Goal: Information Seeking & Learning: Learn about a topic

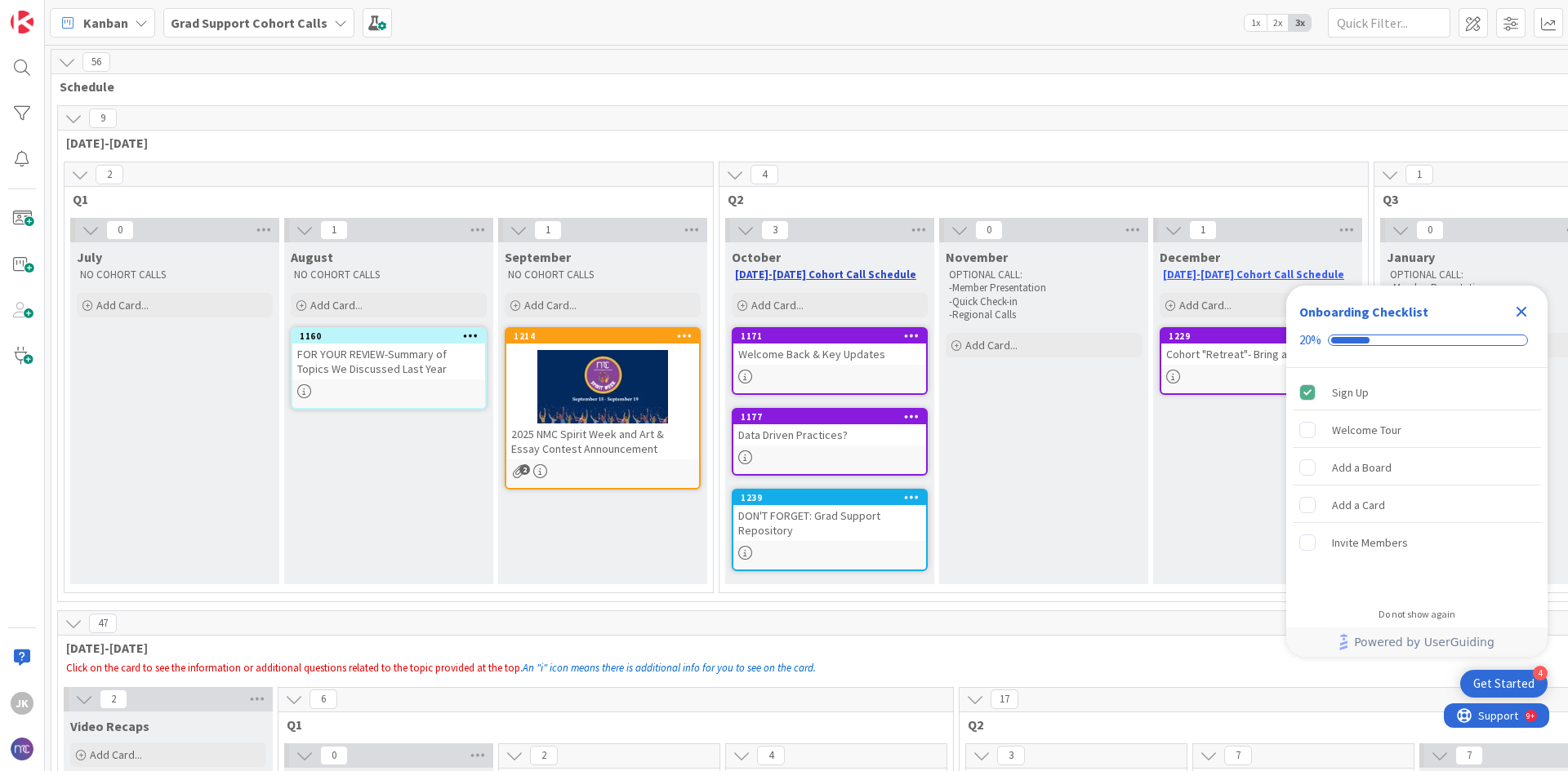
click at [863, 277] on link "[DATE]-[DATE] Cohort Call Schedule" at bounding box center [826, 274] width 181 height 14
click at [1525, 307] on icon "Close Checklist" at bounding box center [1521, 312] width 11 height 11
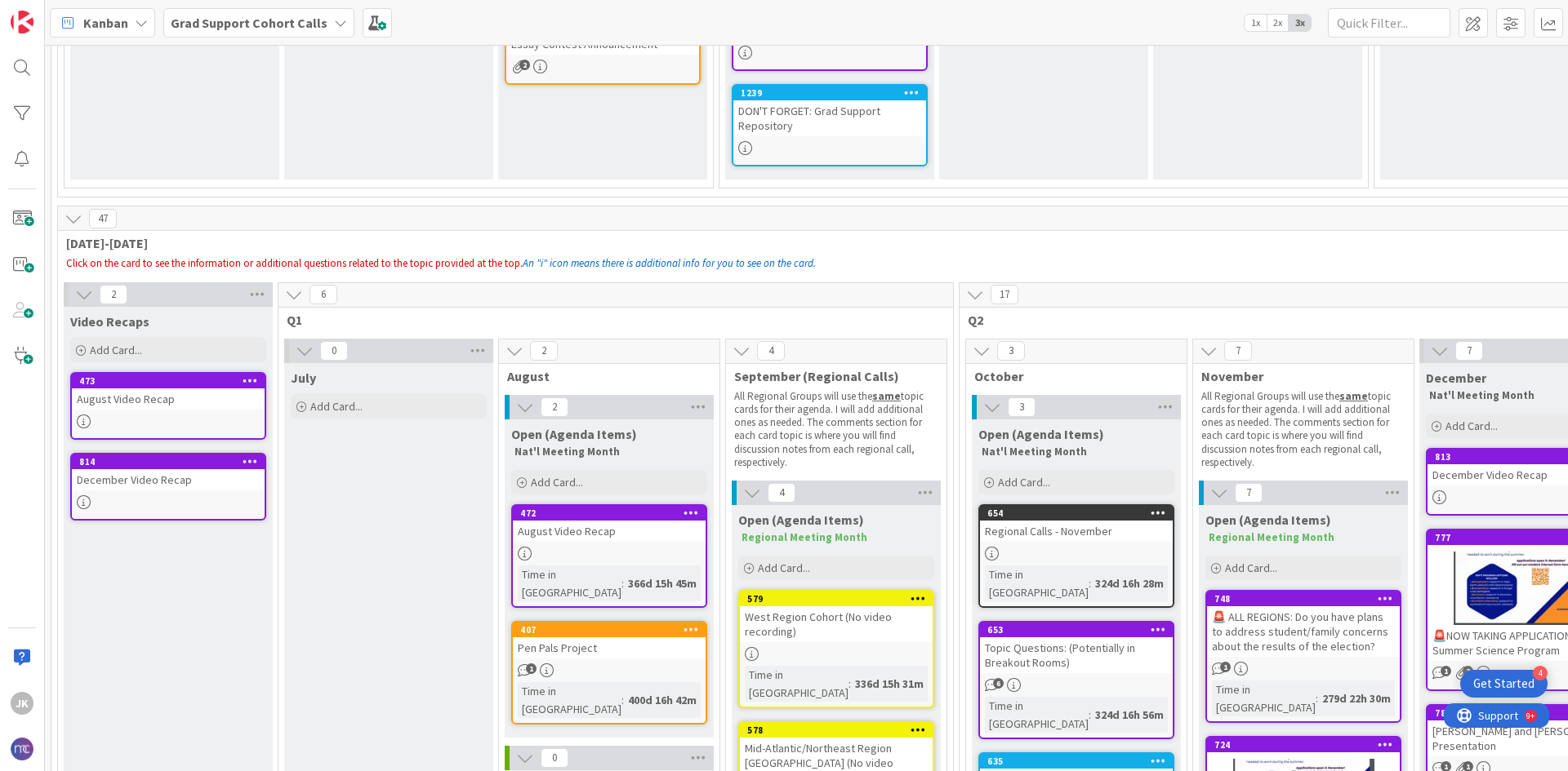
scroll to position [408, 0]
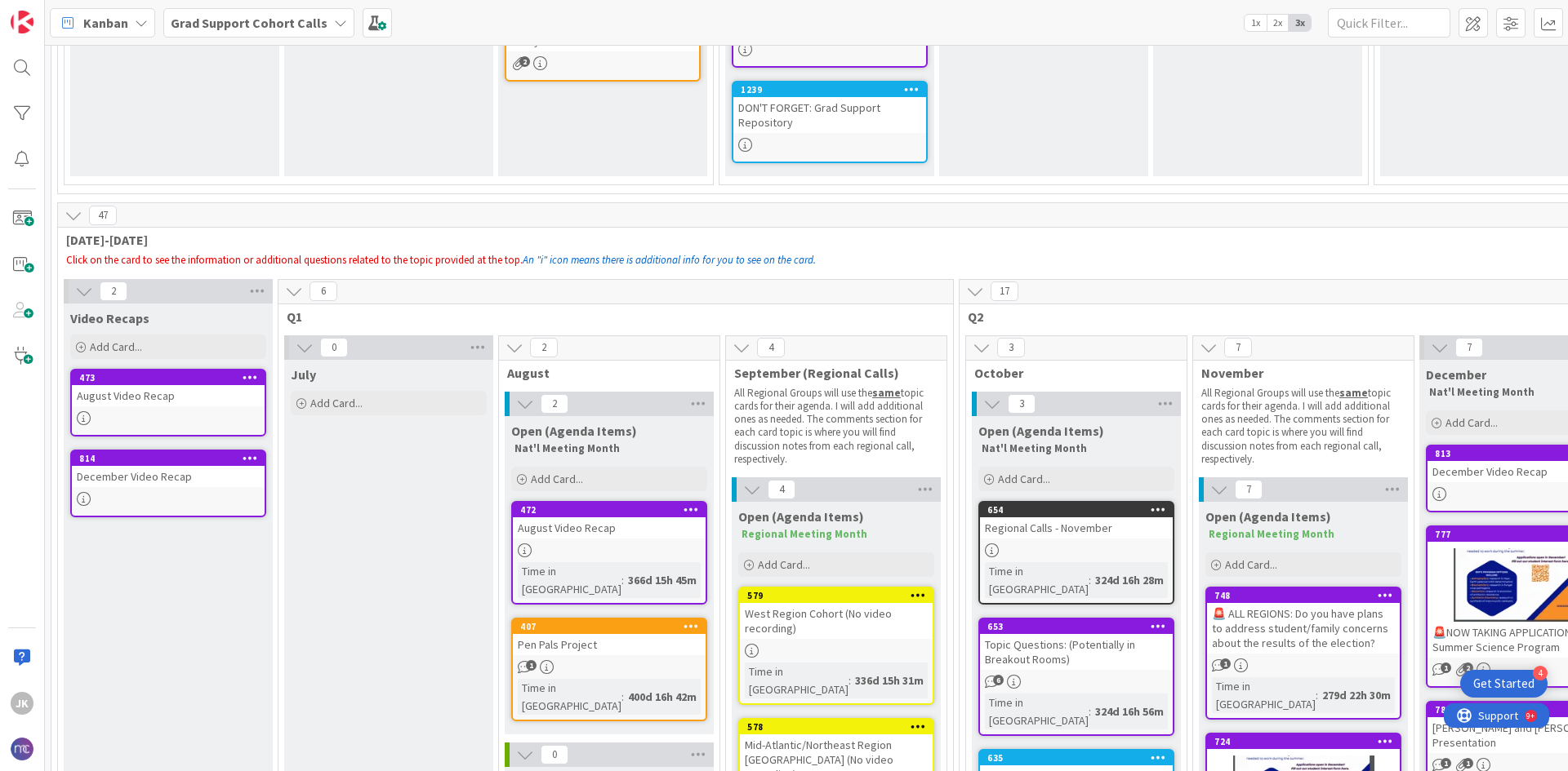
click at [212, 393] on div "August Video Recap" at bounding box center [168, 396] width 193 height 21
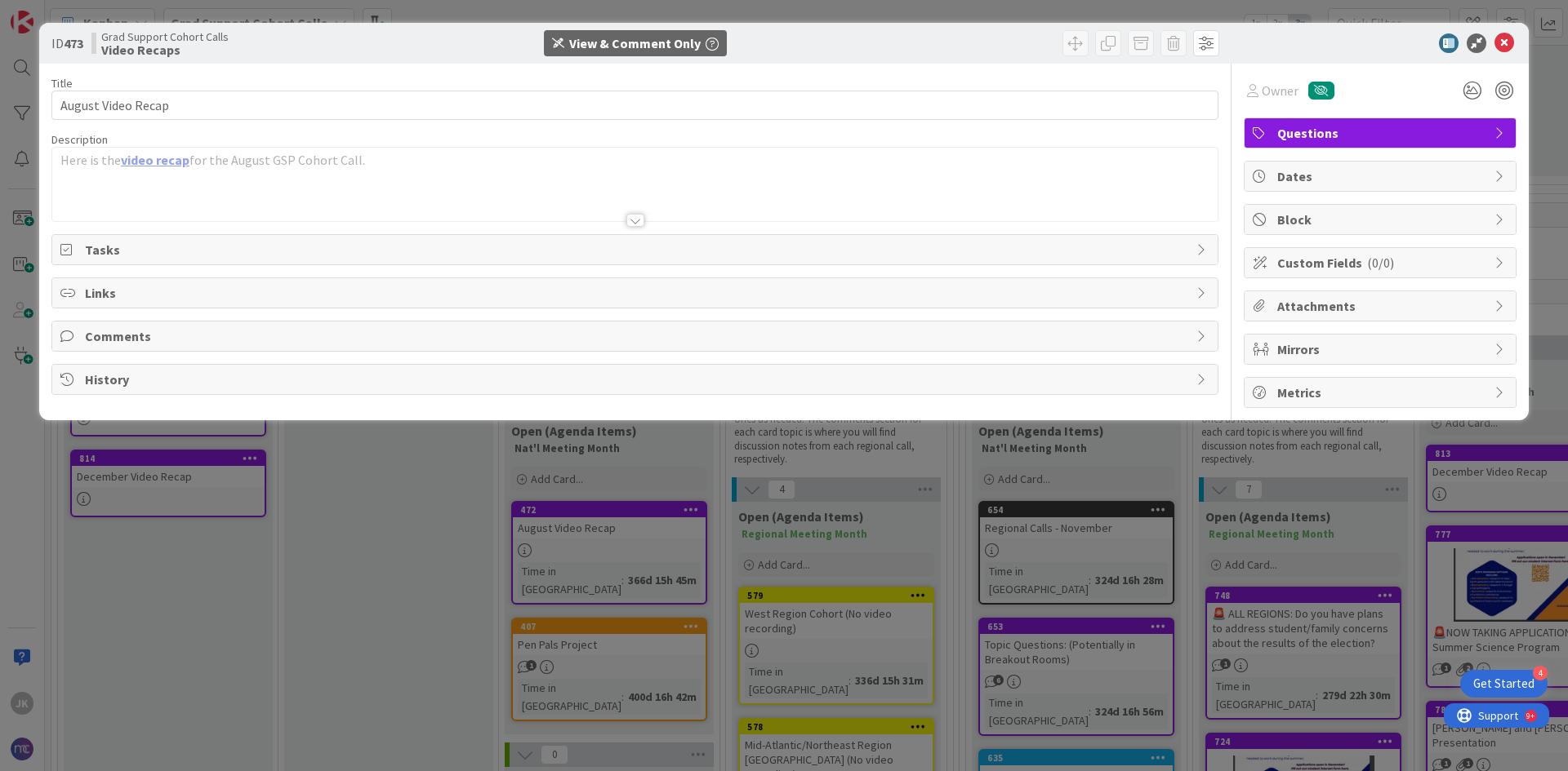
click at [141, 160] on link "video recap" at bounding box center [155, 159] width 69 height 17
